Goal: Task Accomplishment & Management: Manage account settings

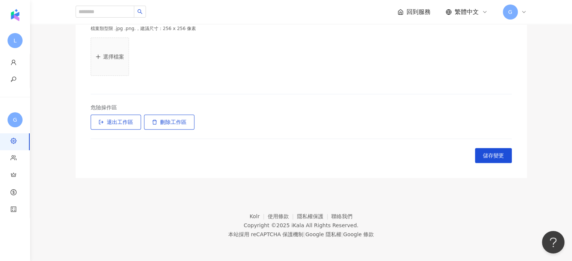
scroll to position [263, 0]
click at [519, 15] on div "G" at bounding box center [515, 12] width 24 height 15
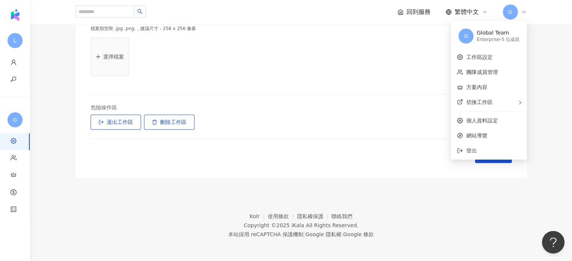
click at [496, 35] on div "Global Team" at bounding box center [497, 33] width 43 height 8
click at [490, 105] on span "切換工作區" at bounding box center [479, 102] width 26 height 6
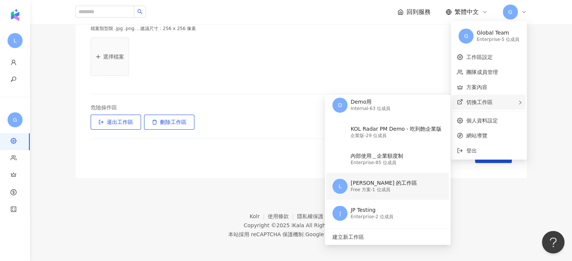
scroll to position [24, 0]
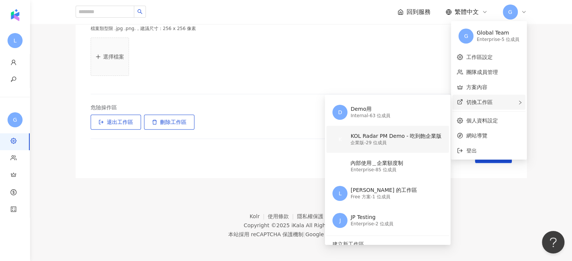
click at [388, 141] on div "企業版 - 29 位成員" at bounding box center [395, 143] width 91 height 6
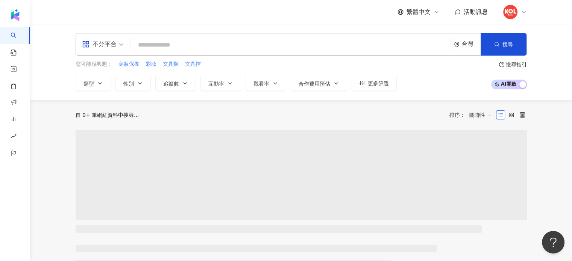
click at [517, 13] on div at bounding box center [515, 12] width 24 height 15
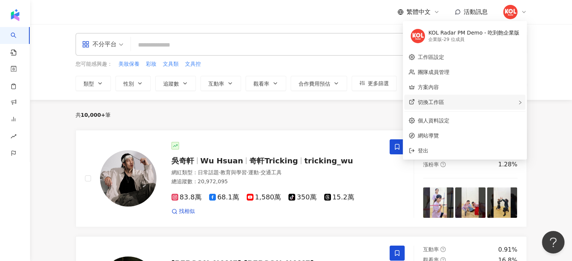
click at [453, 105] on div "切換工作區" at bounding box center [464, 102] width 121 height 15
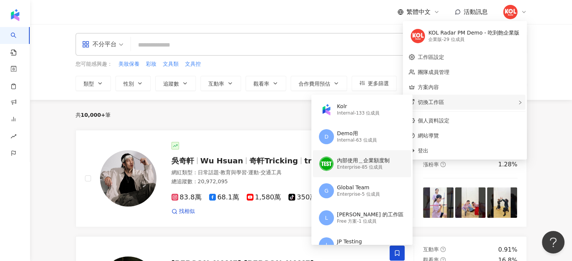
click at [373, 167] on div "Enterprise - 85 位成員" at bounding box center [363, 167] width 53 height 6
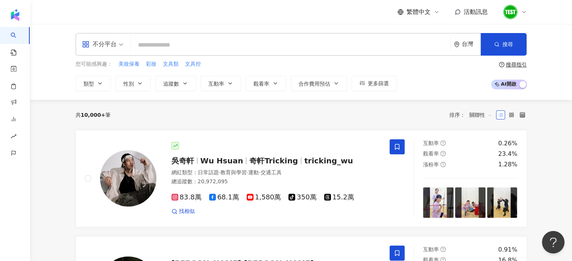
click at [523, 9] on icon at bounding box center [524, 12] width 6 height 6
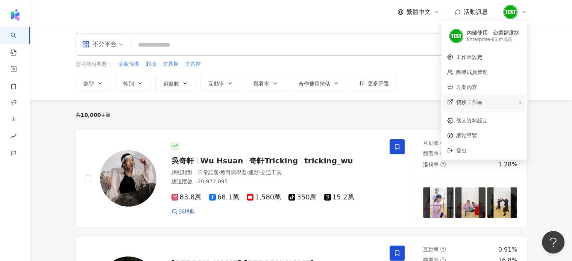
click at [495, 102] on div "切換工作區" at bounding box center [484, 102] width 83 height 15
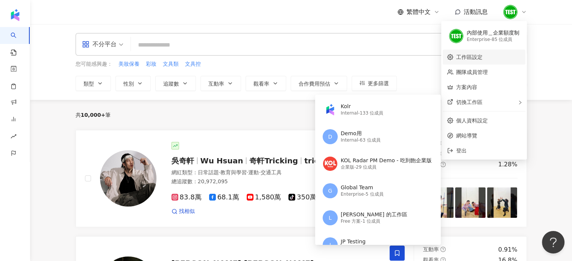
click at [482, 57] on link "工作區設定" at bounding box center [469, 57] width 26 height 6
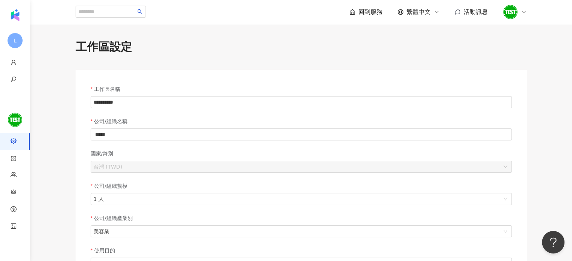
click at [188, 69] on div "**********" at bounding box center [301, 240] width 481 height 402
drag, startPoint x: 528, startPoint y: 9, endPoint x: 525, endPoint y: 12, distance: 4.0
click at [525, 12] on div "回到服務 繁體中文 活動訊息" at bounding box center [301, 12] width 481 height 24
click at [525, 12] on icon at bounding box center [524, 12] width 6 height 6
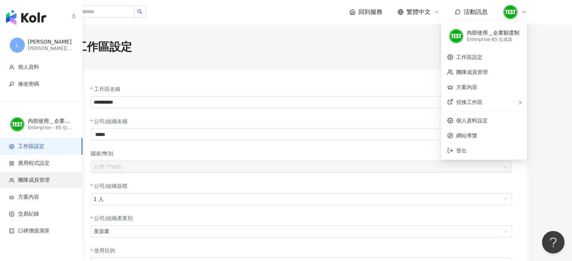
click at [29, 178] on span "團隊成員管理" at bounding box center [34, 181] width 32 height 8
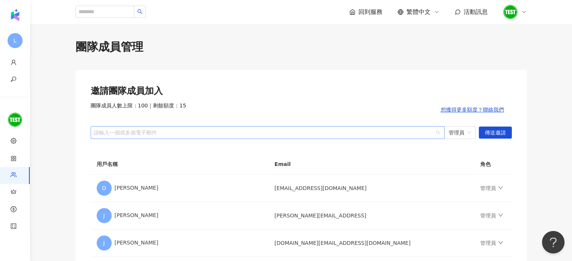
click at [174, 137] on div "請輸入一個或多個電子郵件" at bounding box center [268, 132] width 354 height 13
type input "*"
click at [313, 132] on div at bounding box center [263, 133] width 343 height 6
type input "**********"
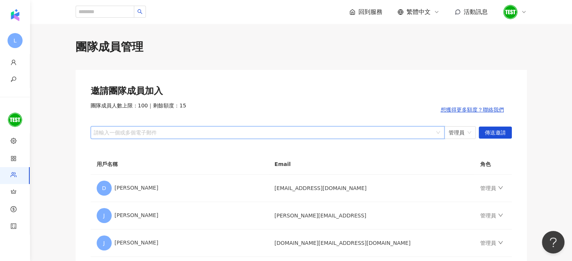
drag, startPoint x: 437, startPoint y: 134, endPoint x: 381, endPoint y: 135, distance: 55.3
click at [381, 135] on div "請輸入一個或多個電子郵件" at bounding box center [268, 132] width 354 height 13
click at [381, 135] on div at bounding box center [263, 133] width 343 height 6
type input "**********"
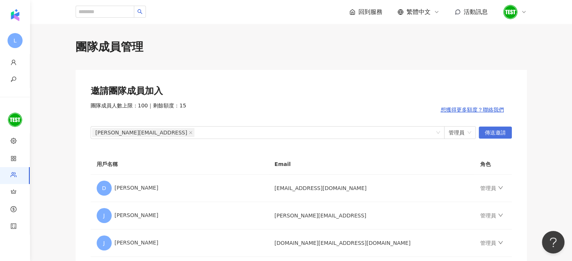
click at [498, 134] on span "傳送邀請" at bounding box center [495, 133] width 21 height 12
